Goal: Book appointment/travel/reservation

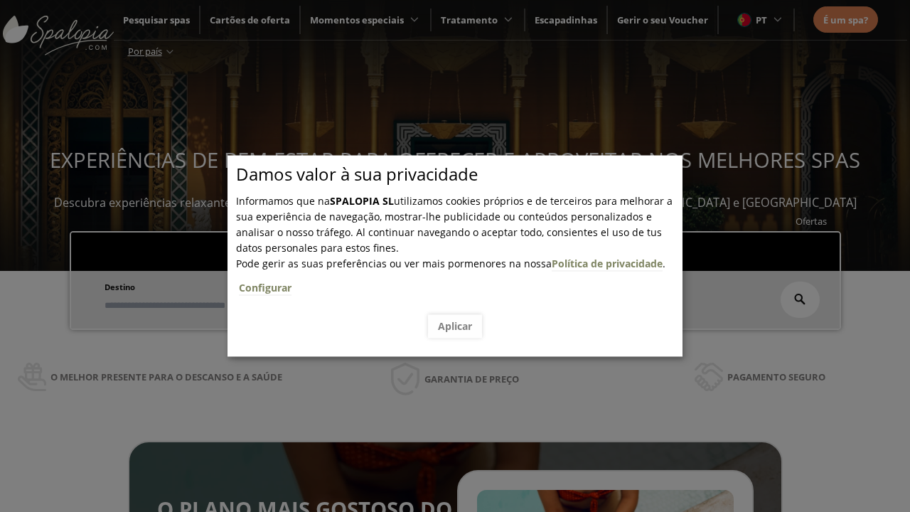
scroll to position [242, 0]
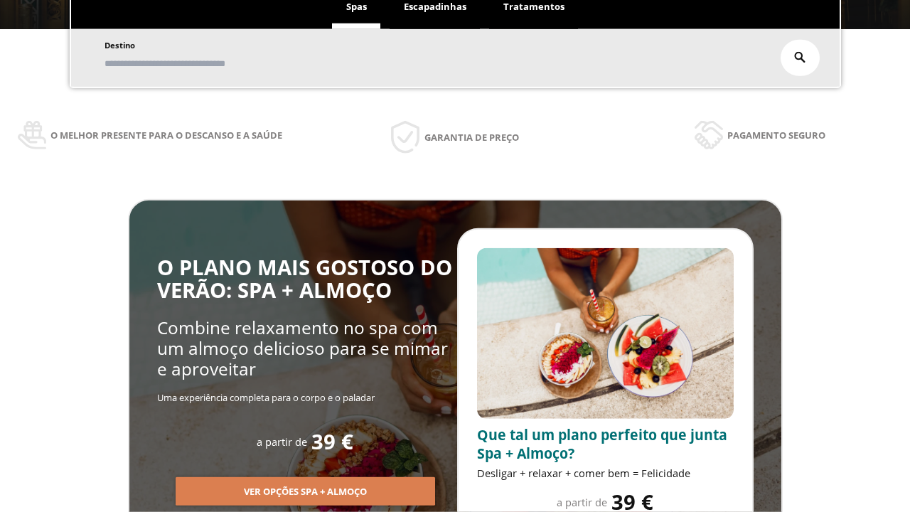
click at [435, 13] on span "Escapadinhas" at bounding box center [435, 6] width 63 height 13
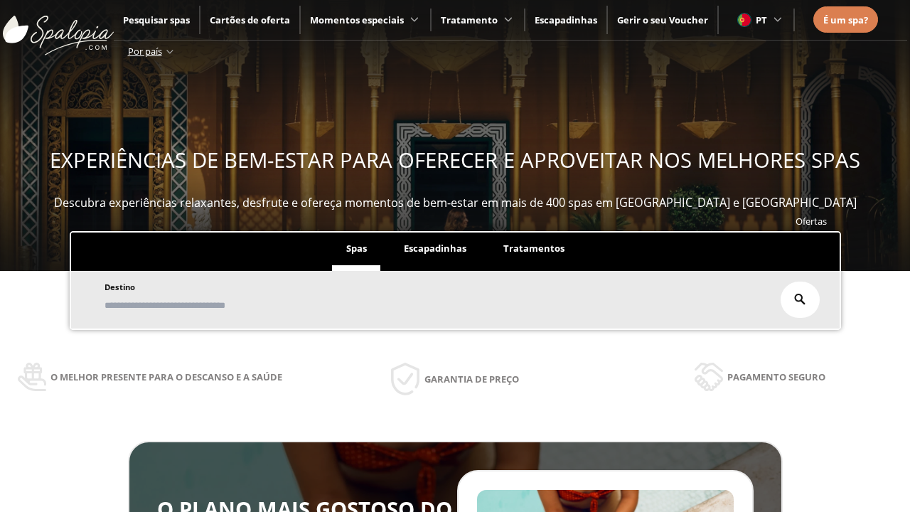
click at [0, 0] on input "text" at bounding box center [0, 0] width 0 height 0
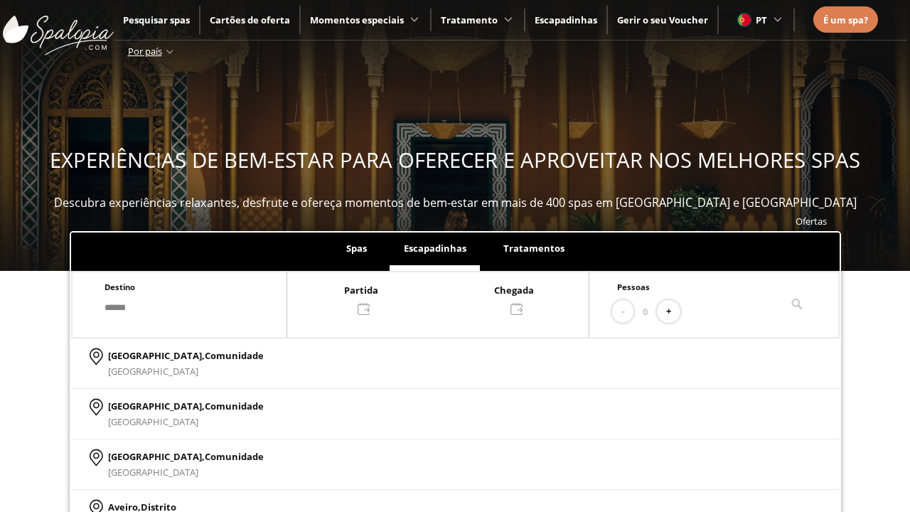
type input "******"
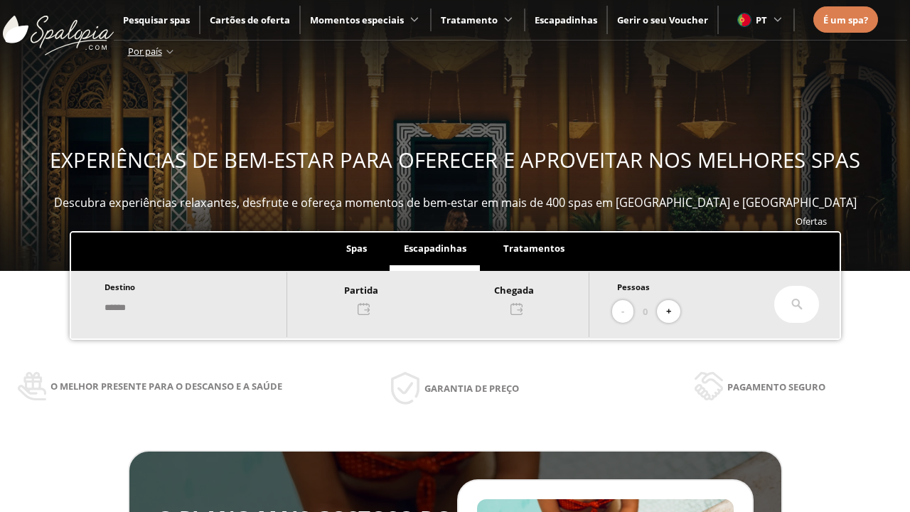
click at [452, 298] on div at bounding box center [437, 299] width 301 height 34
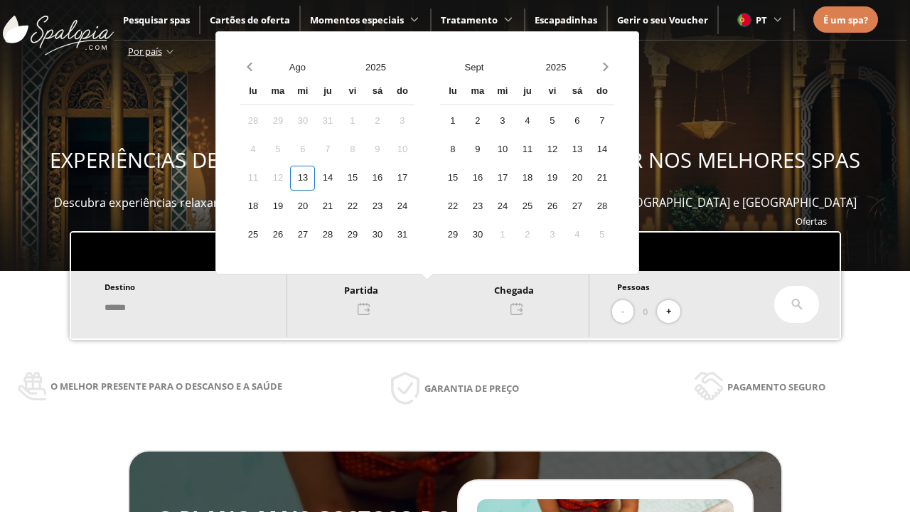
click at [365, 178] on div "15" at bounding box center [352, 178] width 25 height 25
click at [390, 178] on div "16" at bounding box center [377, 178] width 25 height 25
click at [673, 311] on button "+" at bounding box center [668, 311] width 23 height 23
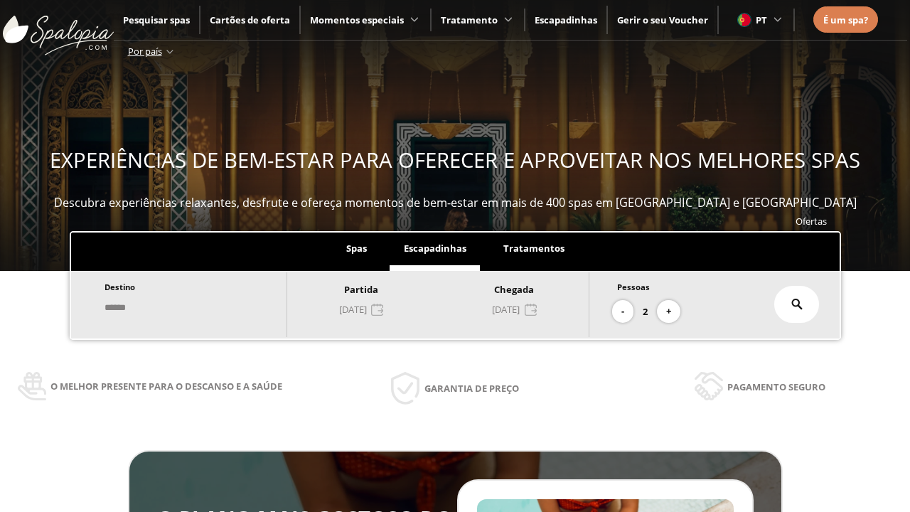
click at [797, 304] on icon at bounding box center [796, 304] width 11 height 11
